Goal: Task Accomplishment & Management: Use online tool/utility

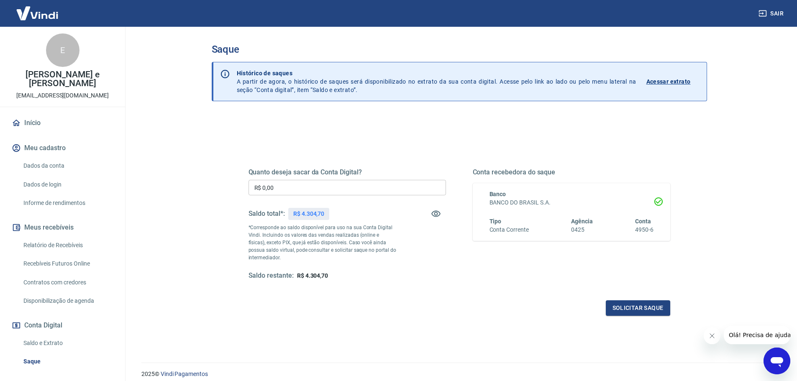
click at [341, 187] on input "R$ 0,00" at bounding box center [346, 187] width 197 height 15
type input "R$ 3.304,70"
click at [655, 302] on button "Solicitar saque" at bounding box center [638, 307] width 64 height 15
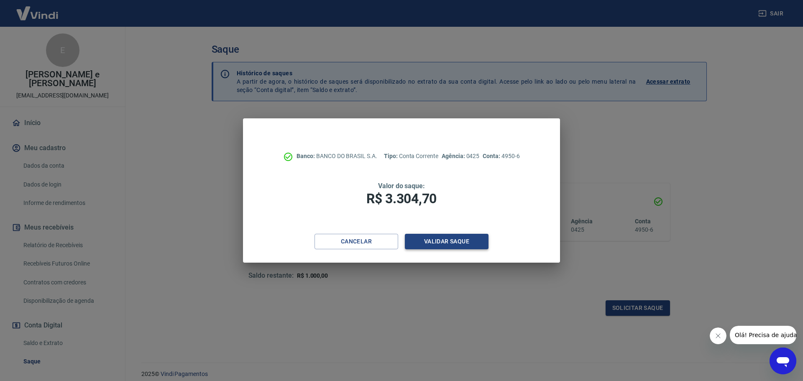
click at [436, 246] on button "Validar saque" at bounding box center [447, 241] width 84 height 15
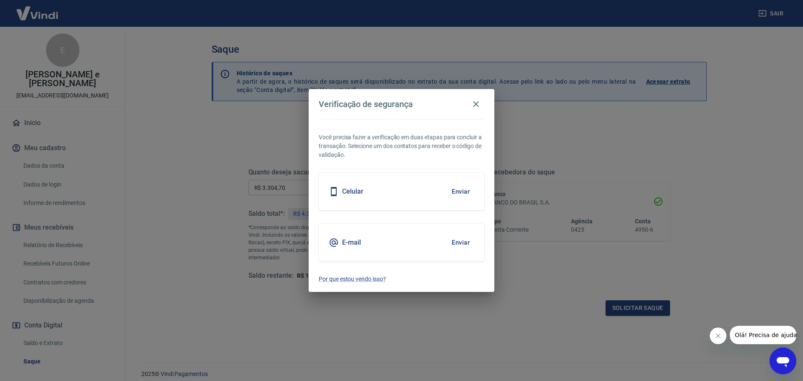
click at [459, 243] on button "Enviar" at bounding box center [460, 243] width 27 height 18
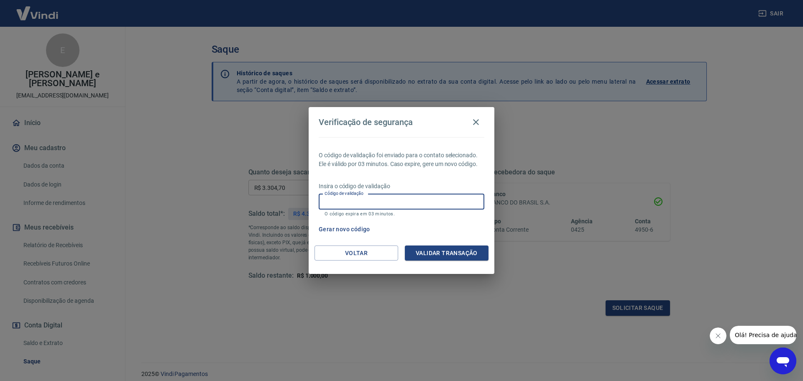
click at [379, 196] on input "Código de validação" at bounding box center [402, 201] width 166 height 15
paste input "571597"
type input "571597"
click at [449, 247] on button "Validar transação" at bounding box center [447, 253] width 84 height 15
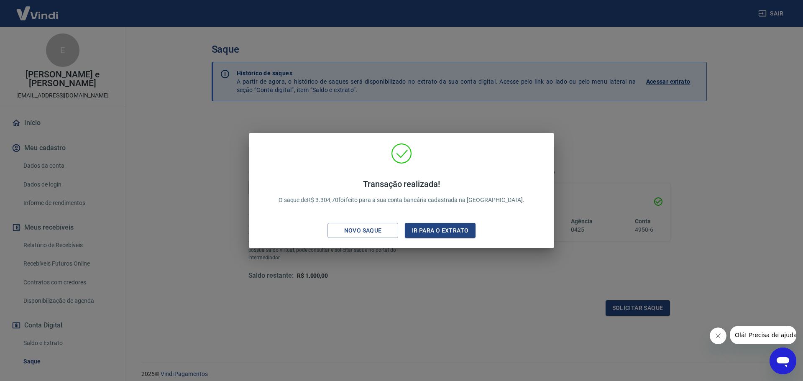
click at [586, 114] on div "Transação realizada! O saque de R$ 3.304,70 foi feito para a sua conta bancária…" at bounding box center [401, 190] width 803 height 381
